Goal: Transaction & Acquisition: Purchase product/service

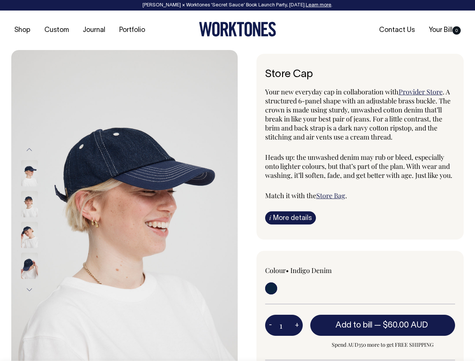
click at [125, 205] on img at bounding box center [124, 219] width 227 height 339
click at [40, 220] on div at bounding box center [40, 235] width 38 height 31
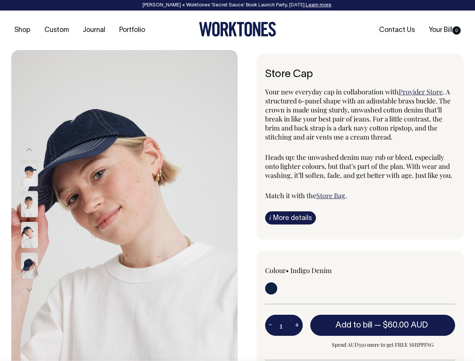
click at [29, 150] on button "Previous" at bounding box center [29, 150] width 11 height 17
click at [40, 251] on div at bounding box center [40, 266] width 38 height 31
click at [29, 290] on button "Next" at bounding box center [29, 290] width 11 height 17
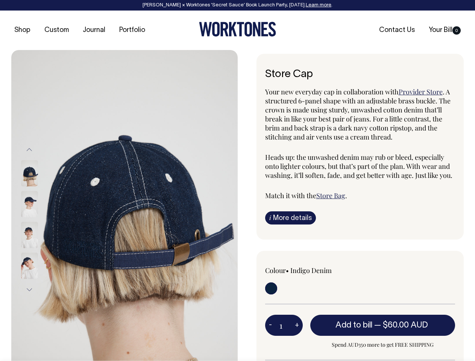
click at [271, 325] on button "-" at bounding box center [270, 325] width 11 height 15
click at [297, 325] on button "+" at bounding box center [297, 325] width 12 height 15
type input "2"
click at [383, 325] on span "— $60.00 AUD" at bounding box center [402, 326] width 56 height 8
